Goal: Transaction & Acquisition: Purchase product/service

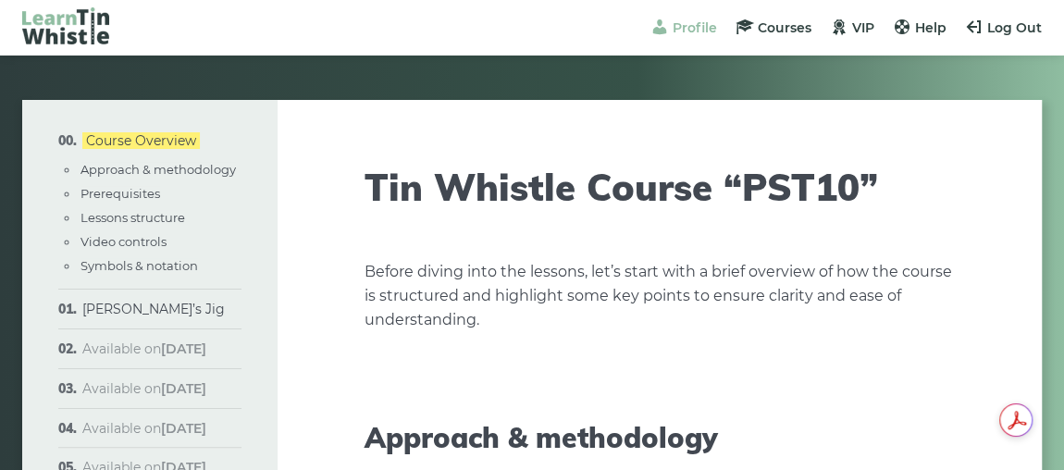
click at [692, 21] on span "Profile" at bounding box center [695, 27] width 44 height 17
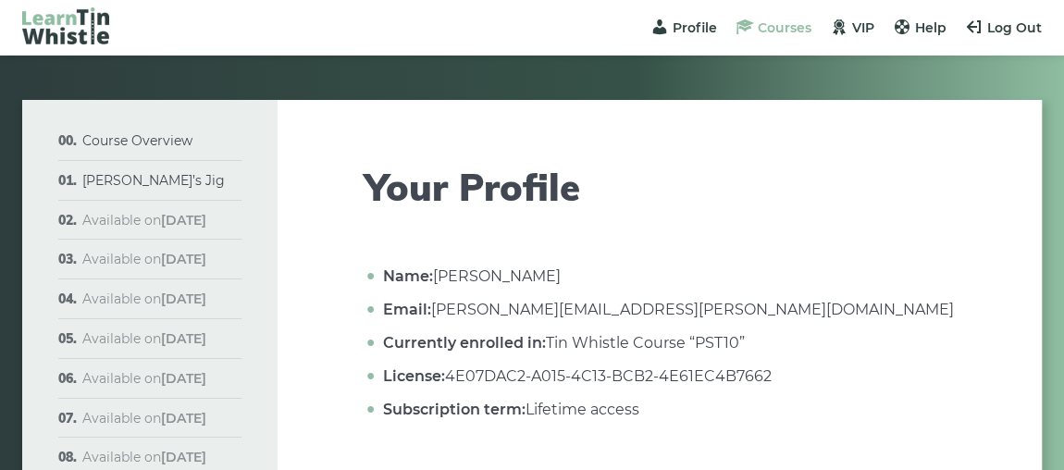
click at [786, 26] on span "Courses" at bounding box center [785, 27] width 54 height 17
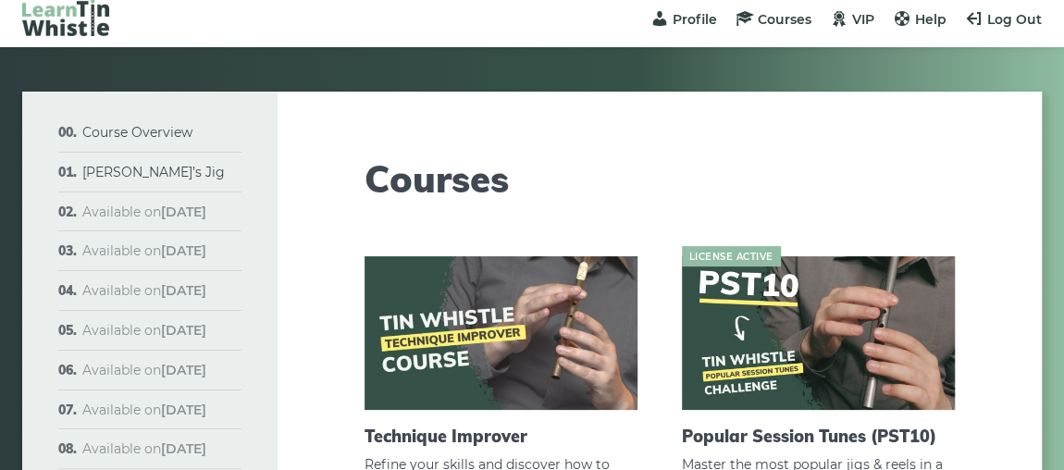
scroll to position [167, 0]
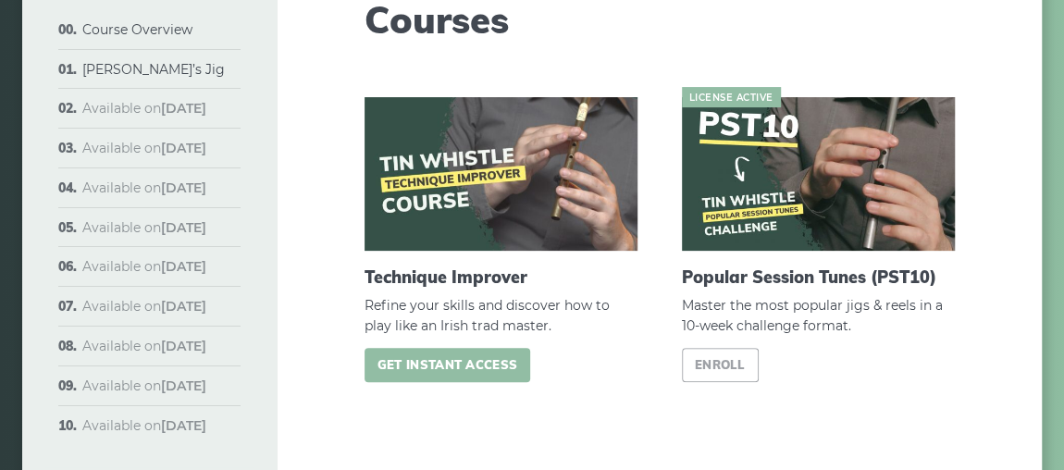
click at [483, 365] on link "Get instant access" at bounding box center [448, 365] width 166 height 34
